Goal: Task Accomplishment & Management: Manage account settings

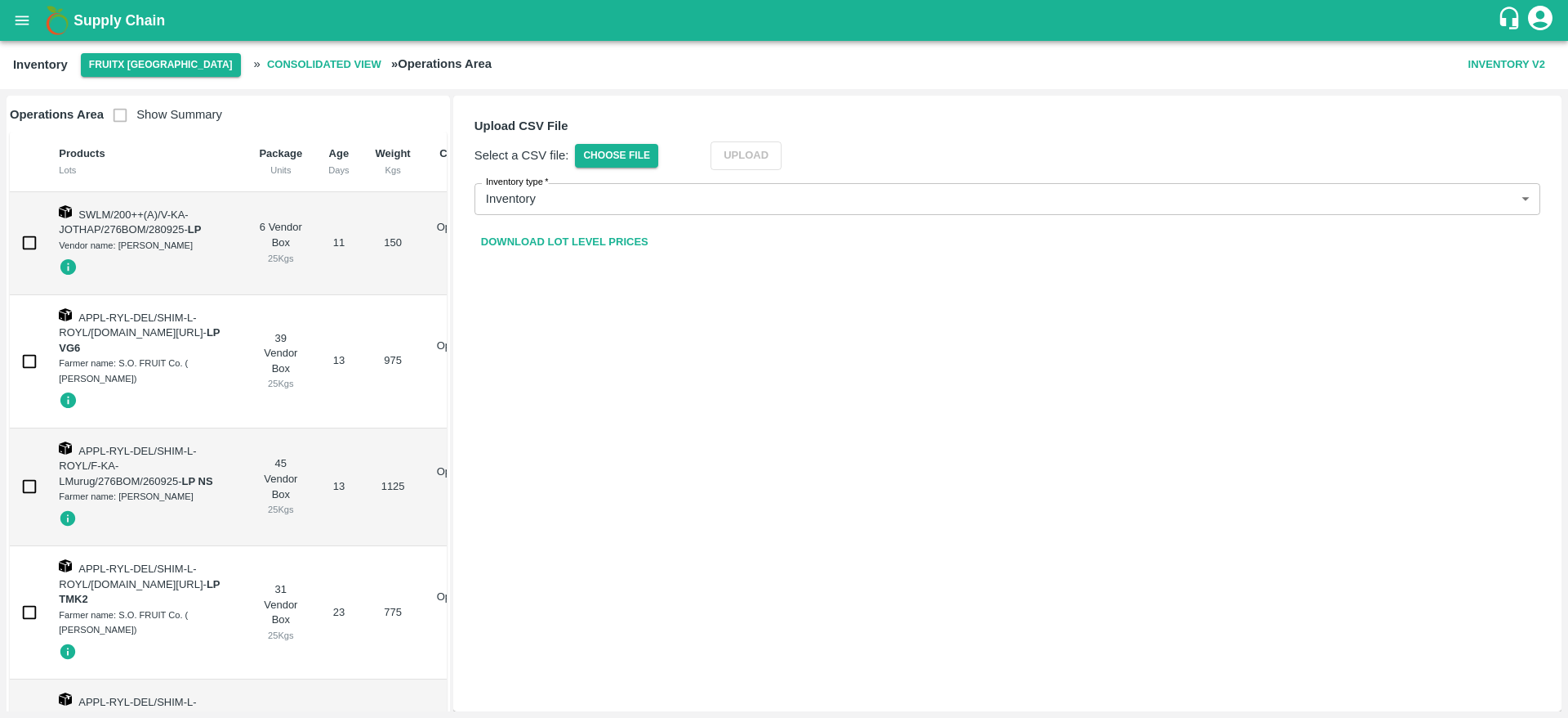
click at [554, 239] on link "Download Lot Level Prices" at bounding box center [564, 242] width 181 height 29
click at [99, 27] on b "Supply Chain" at bounding box center [120, 20] width 92 height 16
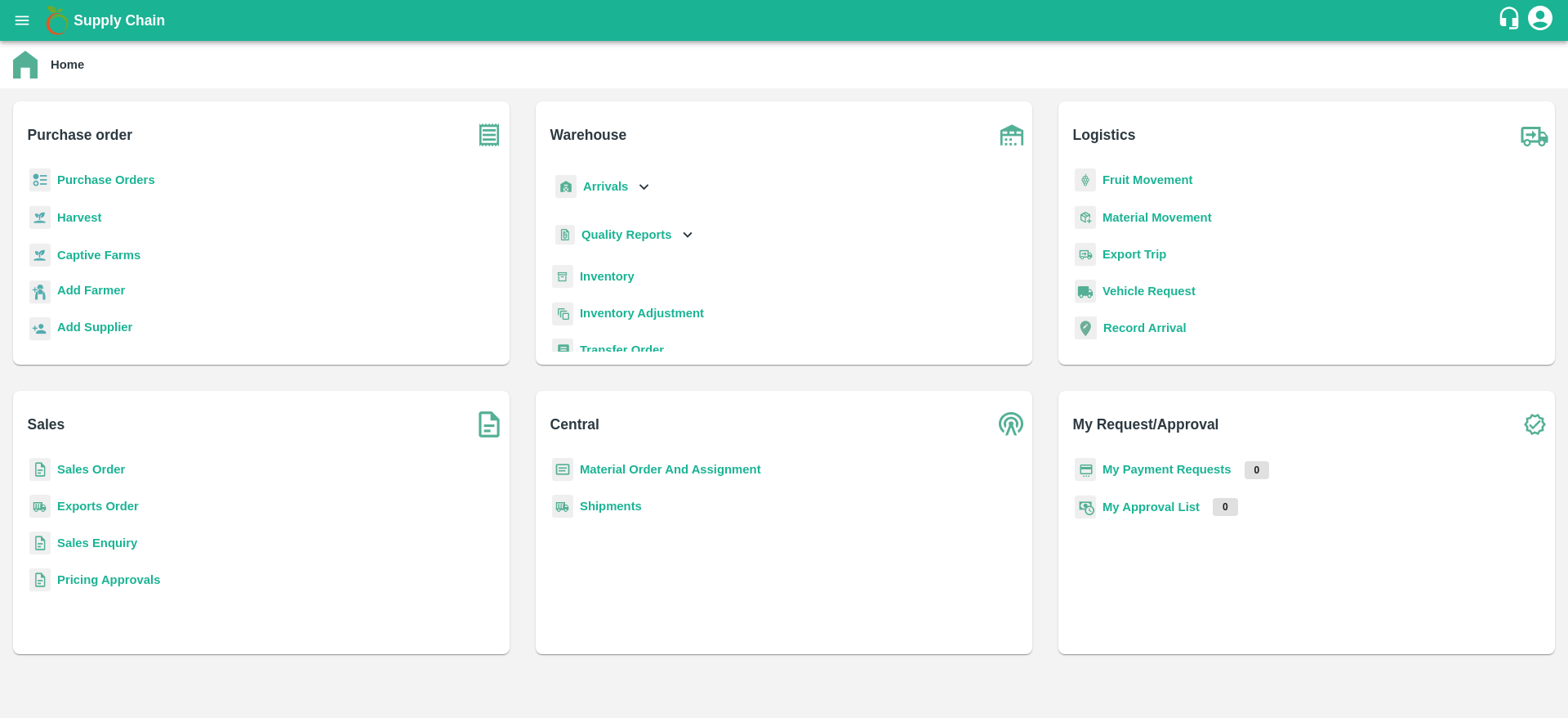
click at [97, 549] on p "Sales Enquiry" at bounding box center [97, 542] width 80 height 18
click at [89, 546] on b "Sales Enquiry" at bounding box center [97, 543] width 80 height 13
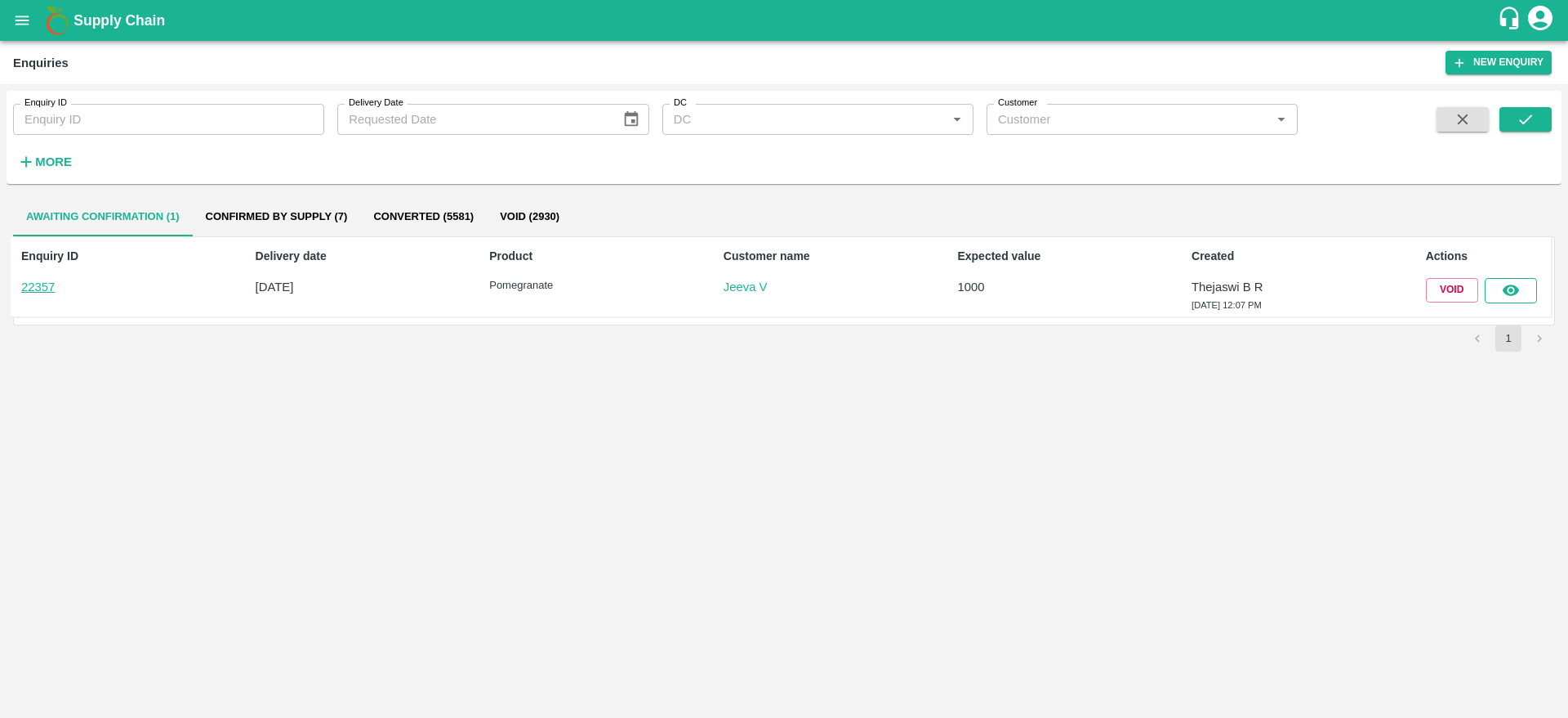
click at [1524, 286] on button "button" at bounding box center [1511, 290] width 52 height 24
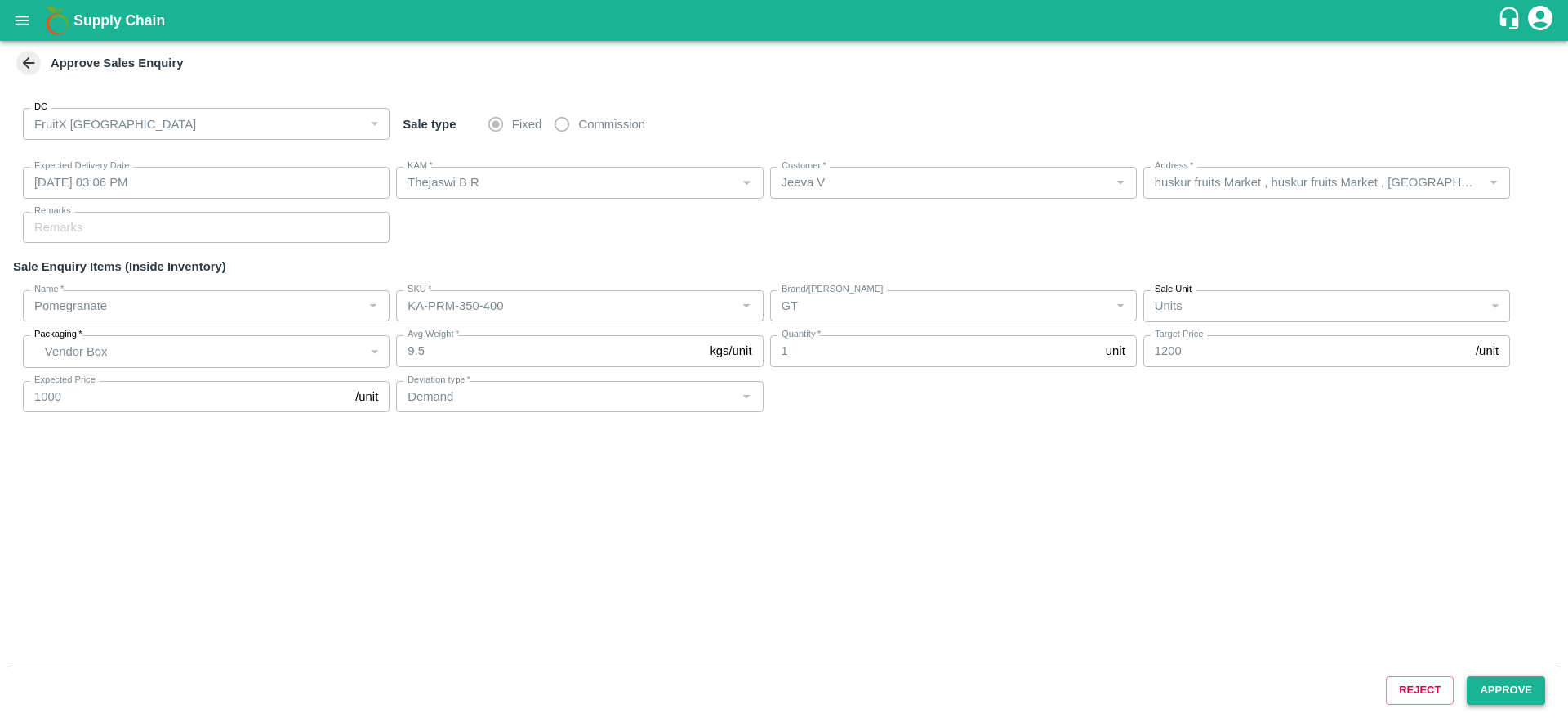
click at [1503, 686] on button "Approve" at bounding box center [1506, 690] width 79 height 29
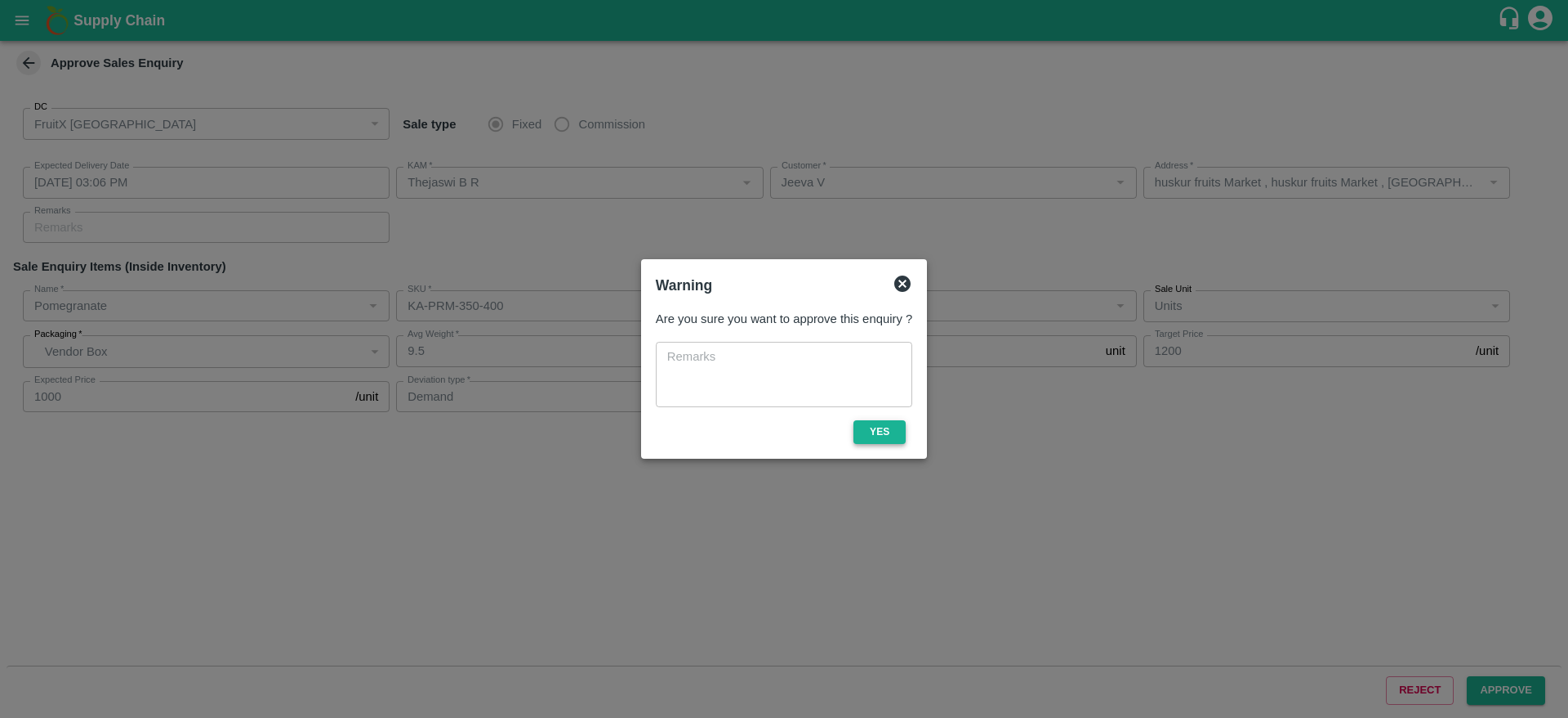
click at [871, 432] on button "Yes" at bounding box center [879, 432] width 52 height 23
